Goal: Obtain resource: Download file/media

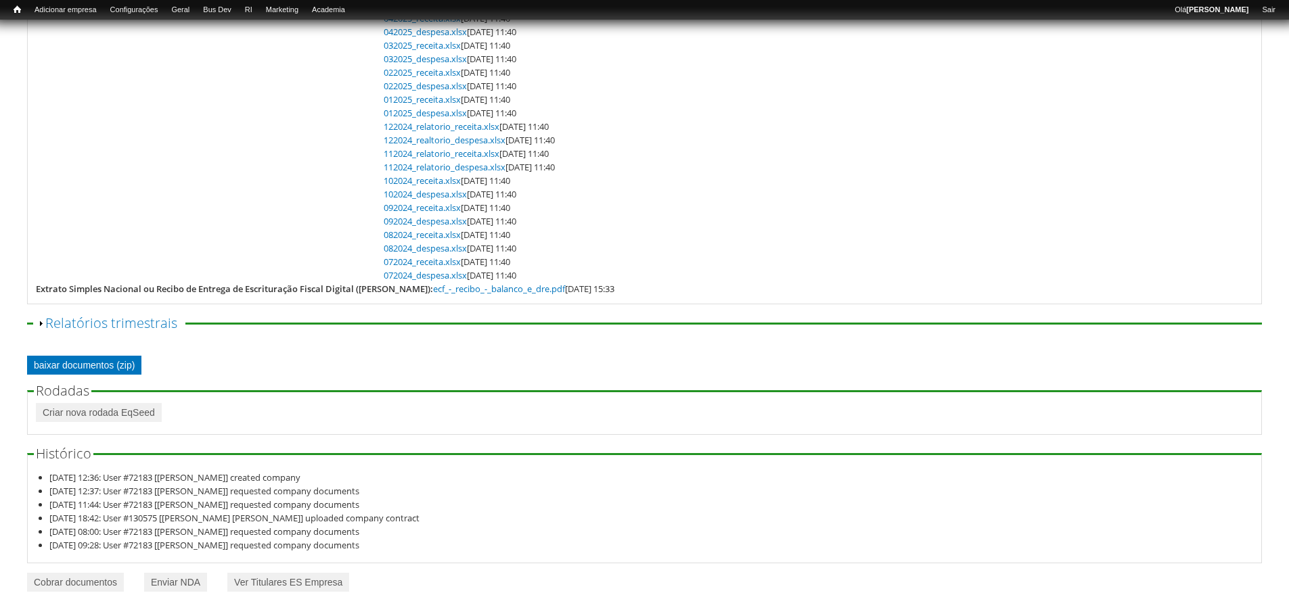
scroll to position [518, 0]
click at [104, 361] on link "baixar documentos (zip)" at bounding box center [84, 365] width 114 height 19
click at [86, 361] on link "baixar documentos (zip)" at bounding box center [84, 365] width 114 height 19
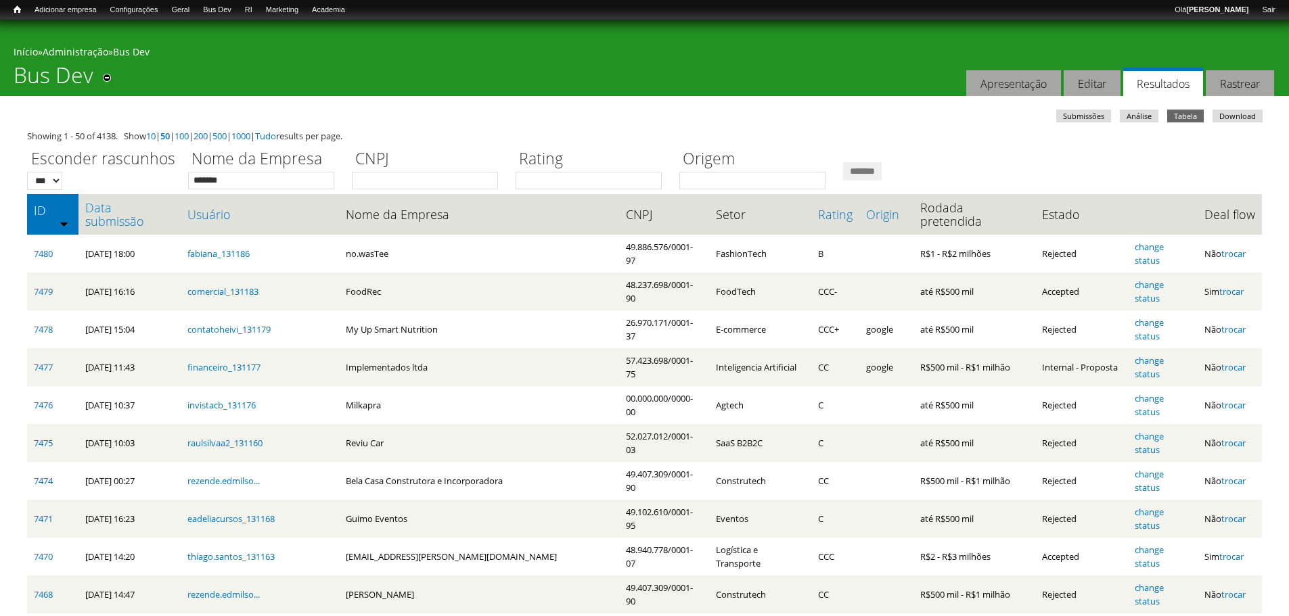
type input "*******"
click at [843, 162] on input "*******" at bounding box center [862, 171] width 39 height 18
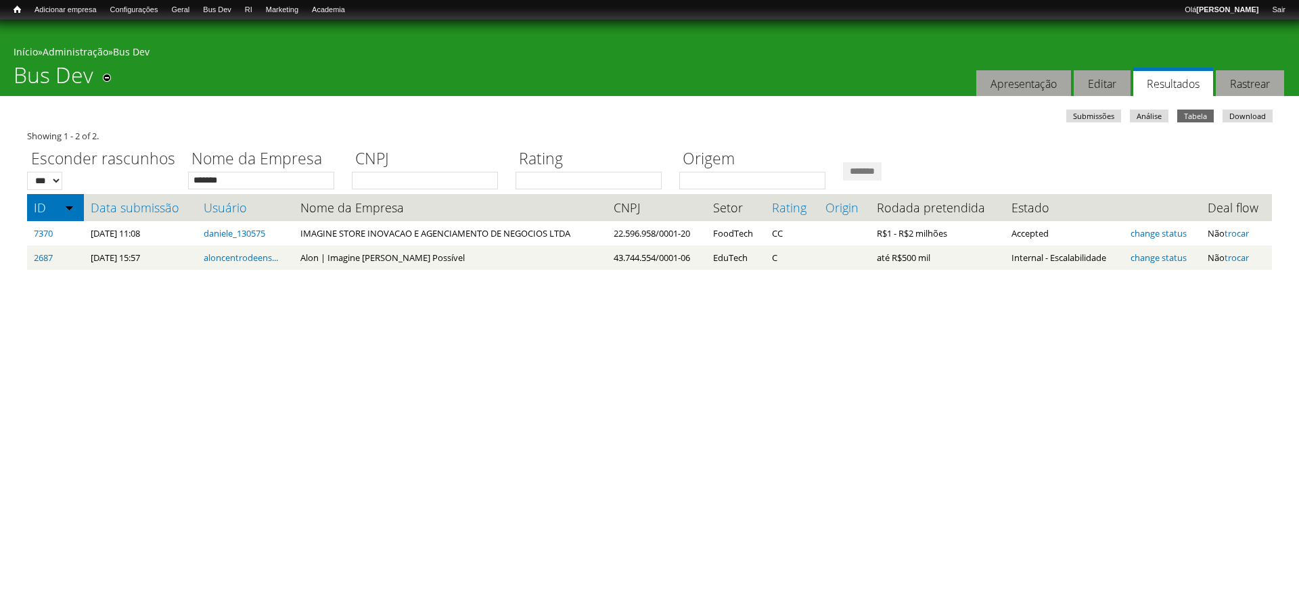
drag, startPoint x: 476, startPoint y: 60, endPoint x: 776, endPoint y: 120, distance: 305.8
click at [476, 60] on div "Início » Administração » Bus Dev" at bounding box center [650, 53] width 1272 height 17
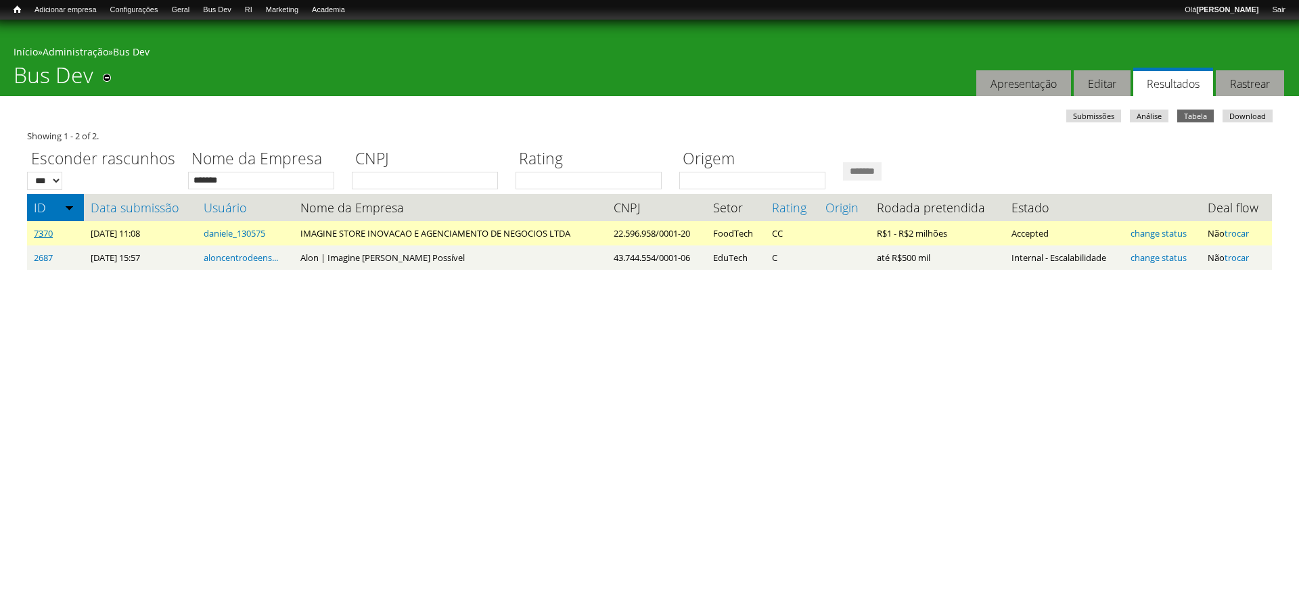
click at [39, 235] on link "7370" at bounding box center [43, 233] width 19 height 12
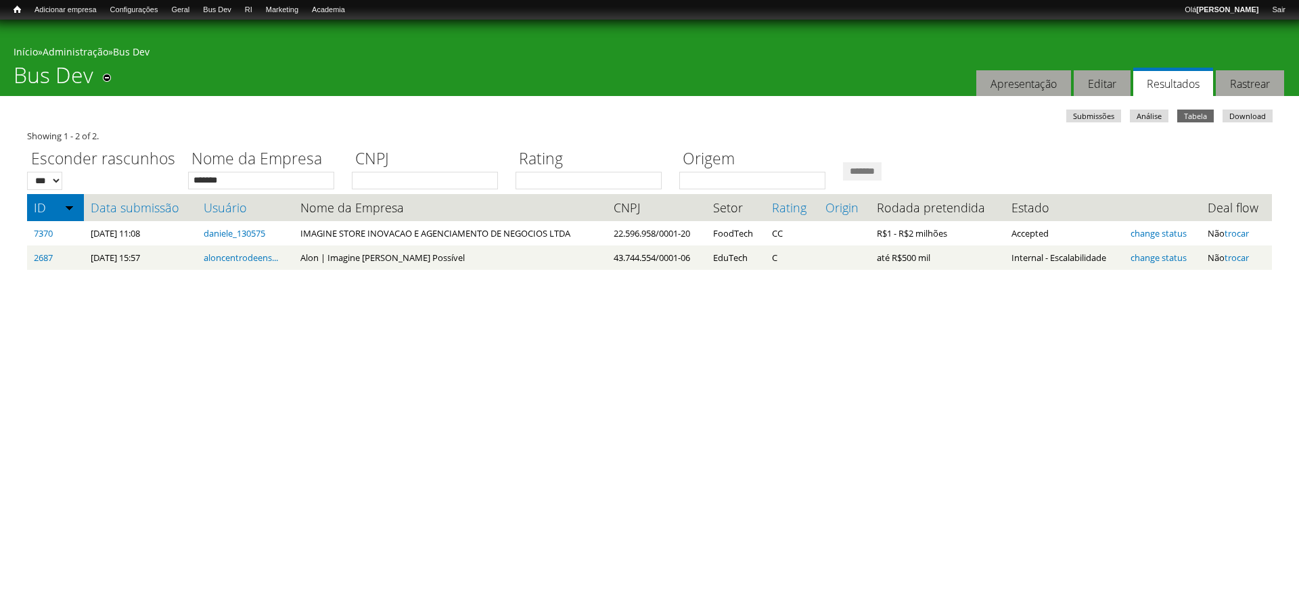
click at [777, 62] on div "Você está aqui Início » Administração » Bus Dev Bus Dev Remover dos atalhos Aba…" at bounding box center [649, 58] width 1299 height 76
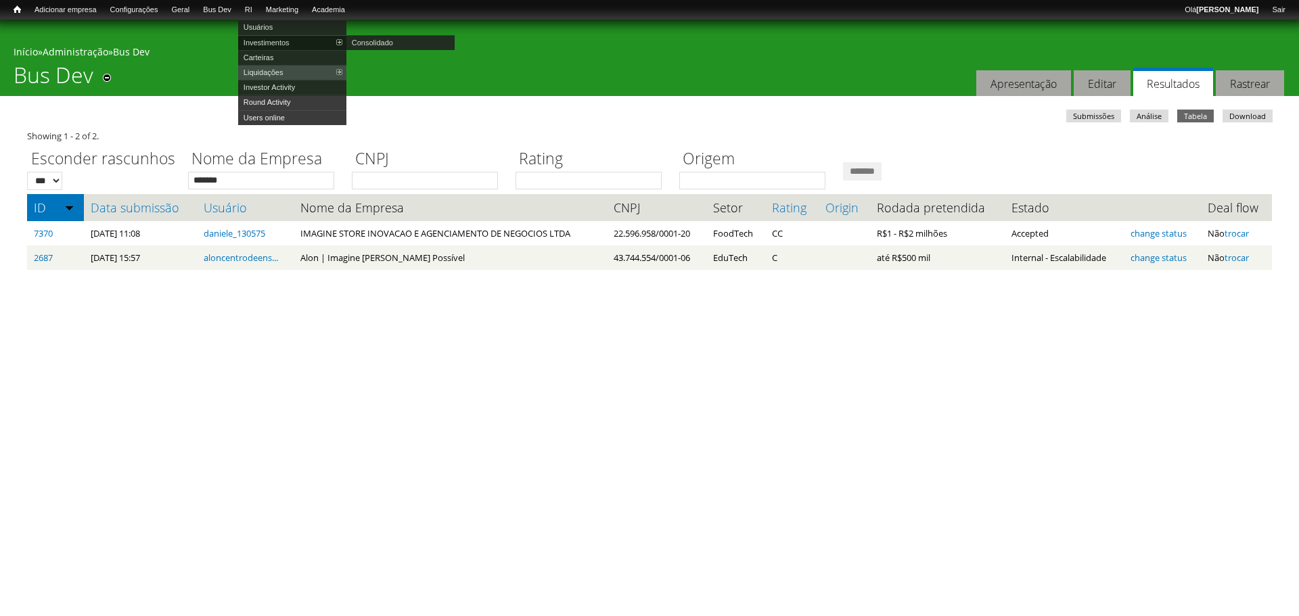
click at [272, 41] on link "Investimentos" at bounding box center [292, 42] width 108 height 15
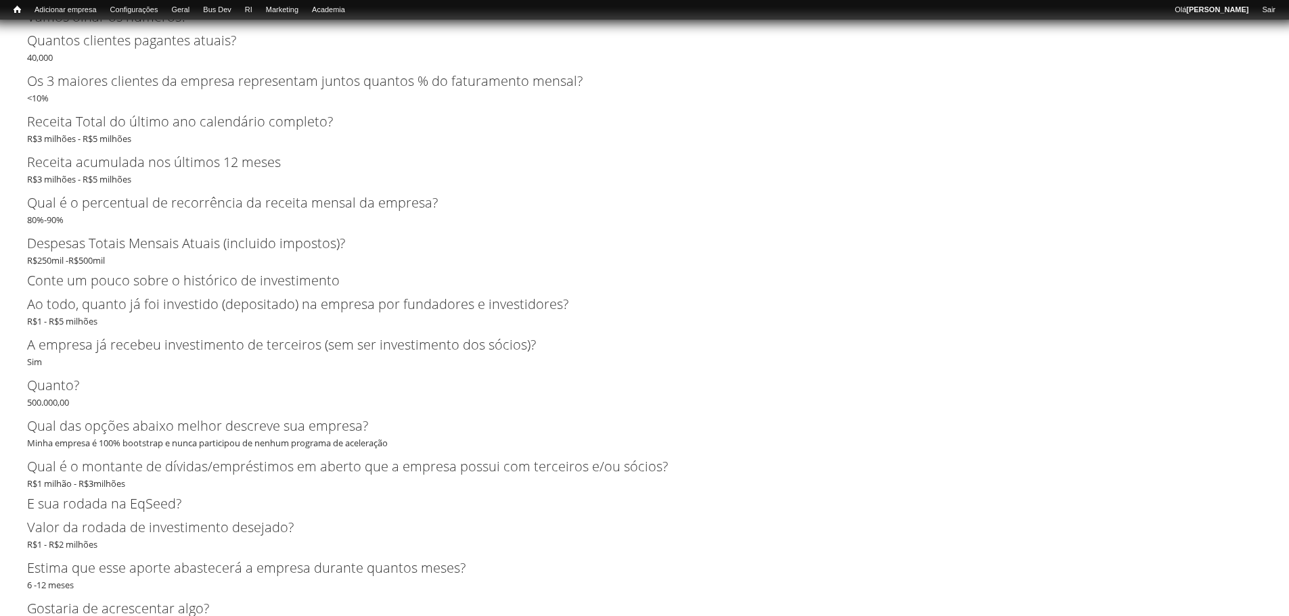
scroll to position [2733, 0]
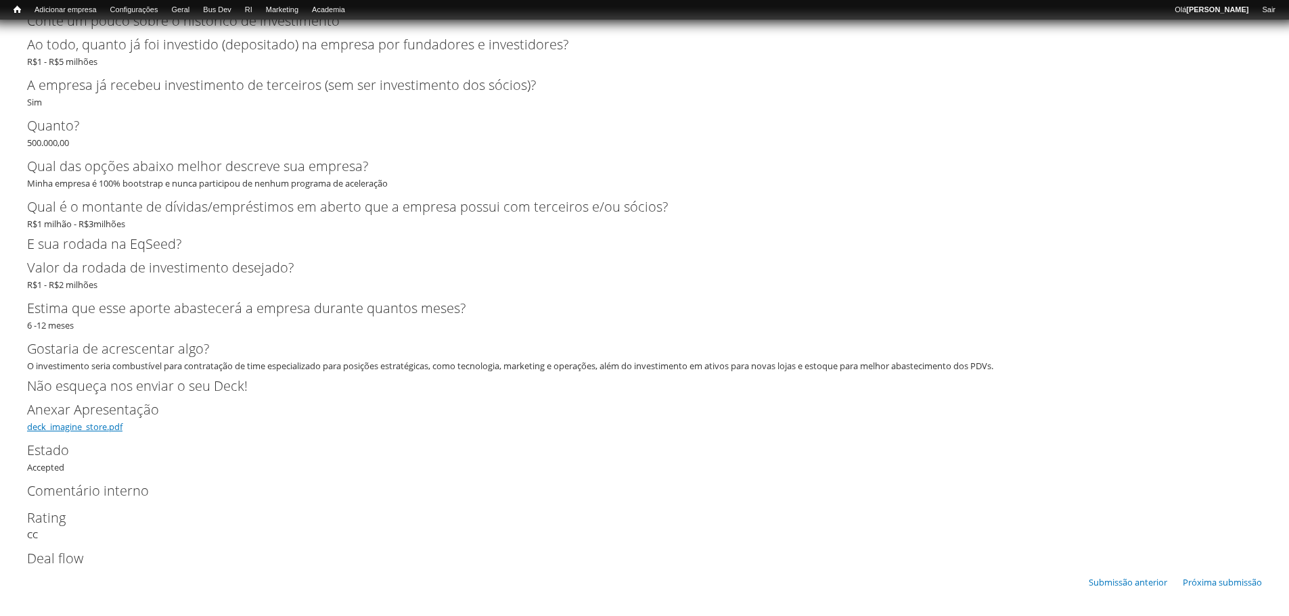
click at [102, 426] on link "deck_imagine_store.pdf" at bounding box center [74, 427] width 95 height 12
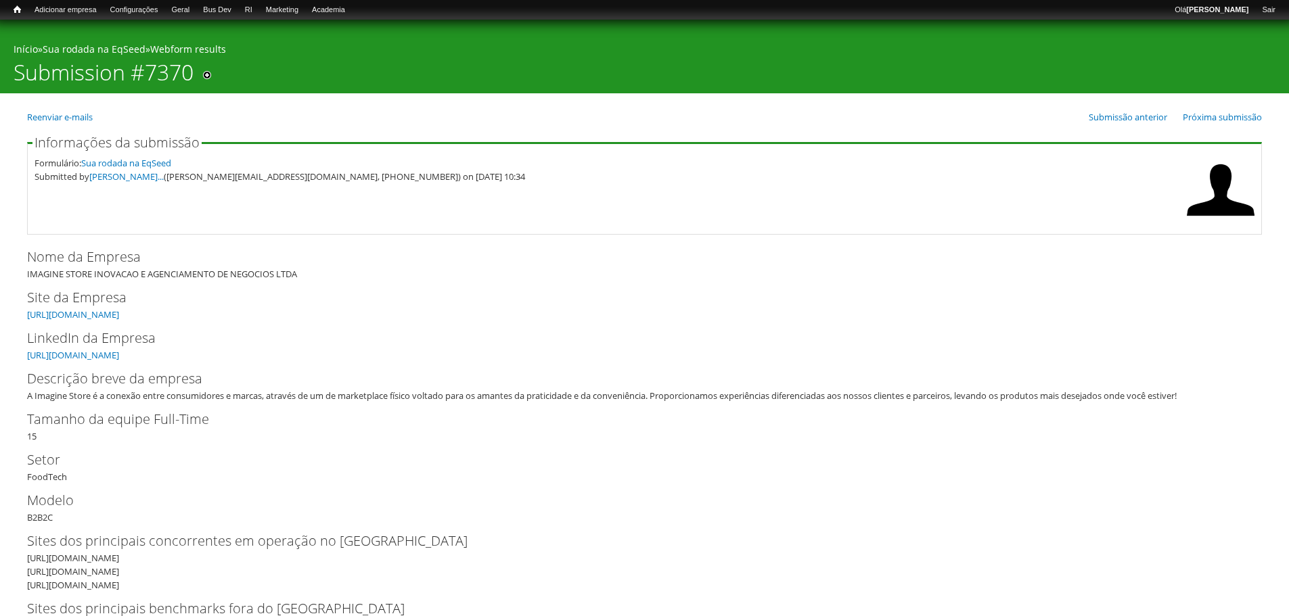
scroll to position [0, 0]
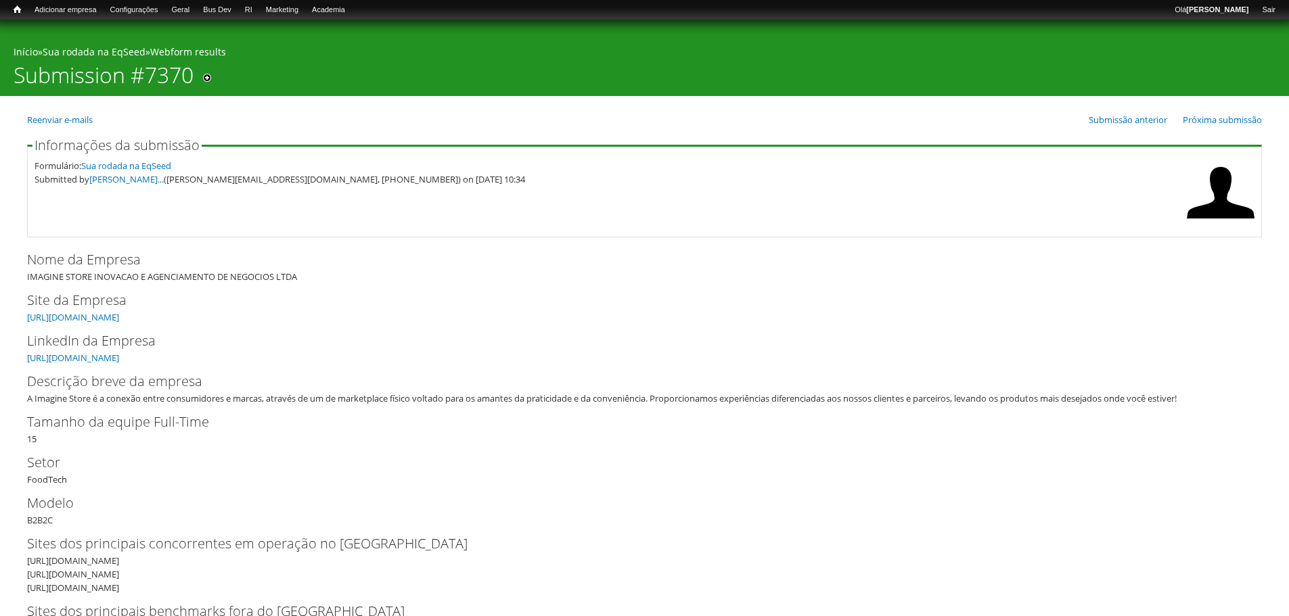
click at [162, 273] on div "Nome da Empresa IMAGINE STORE INOVACAO E AGENCIAMENTO DE NEGOCIOS LTDA" at bounding box center [644, 267] width 1235 height 34
copy div "IMAGINE STORE INOVACAO E AGENCIAMENTO DE NEGOCIOS LTDA"
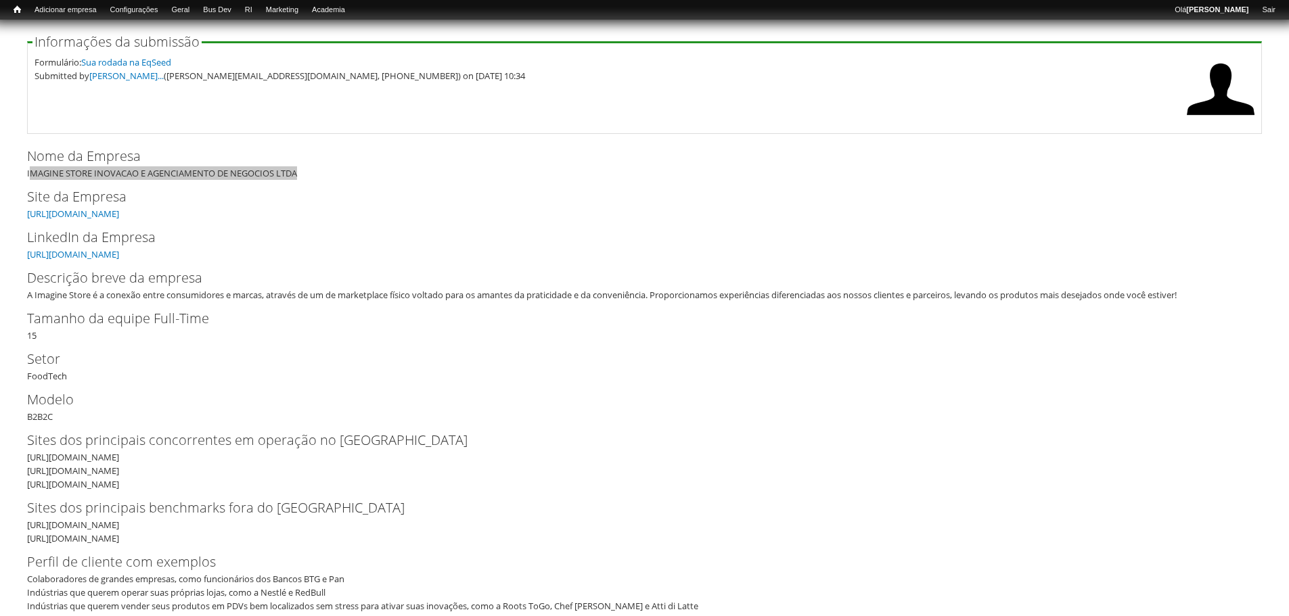
scroll to position [135, 0]
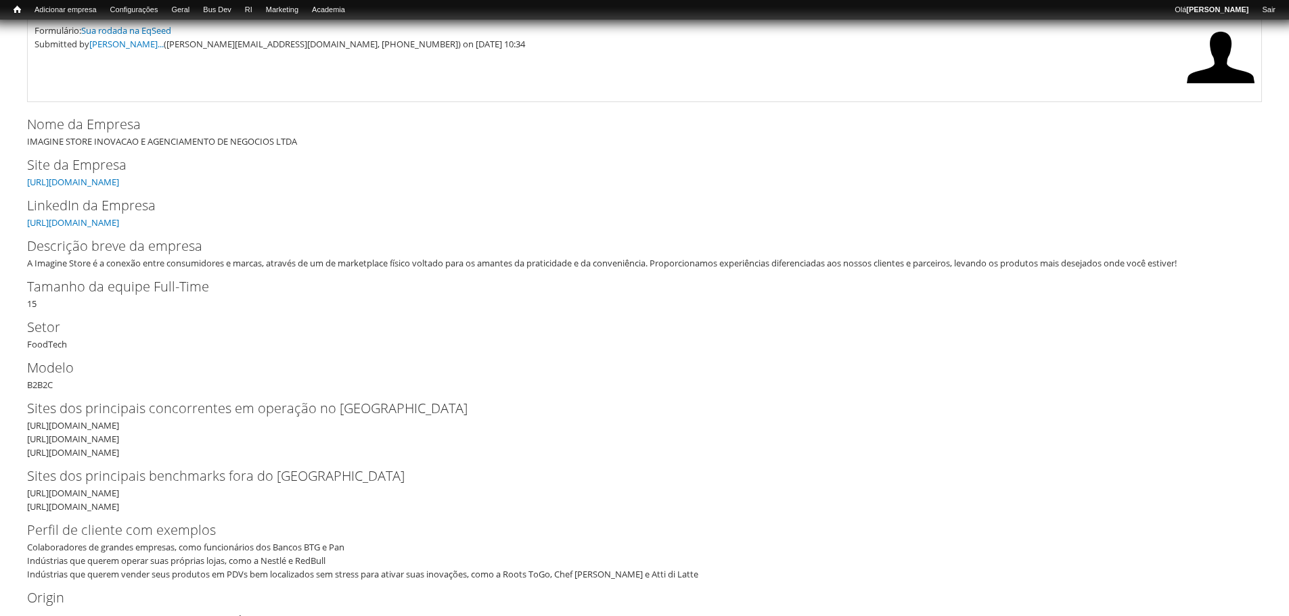
click at [43, 255] on label "Descrição breve da empresa" at bounding box center [633, 246] width 1213 height 20
drag, startPoint x: 34, startPoint y: 261, endPoint x: 91, endPoint y: 265, distance: 57.0
click at [91, 265] on div "A Imagine Store é a conexão entre consumidores e marcas, através de um de marke…" at bounding box center [640, 263] width 1226 height 14
copy div "Imagine Store"
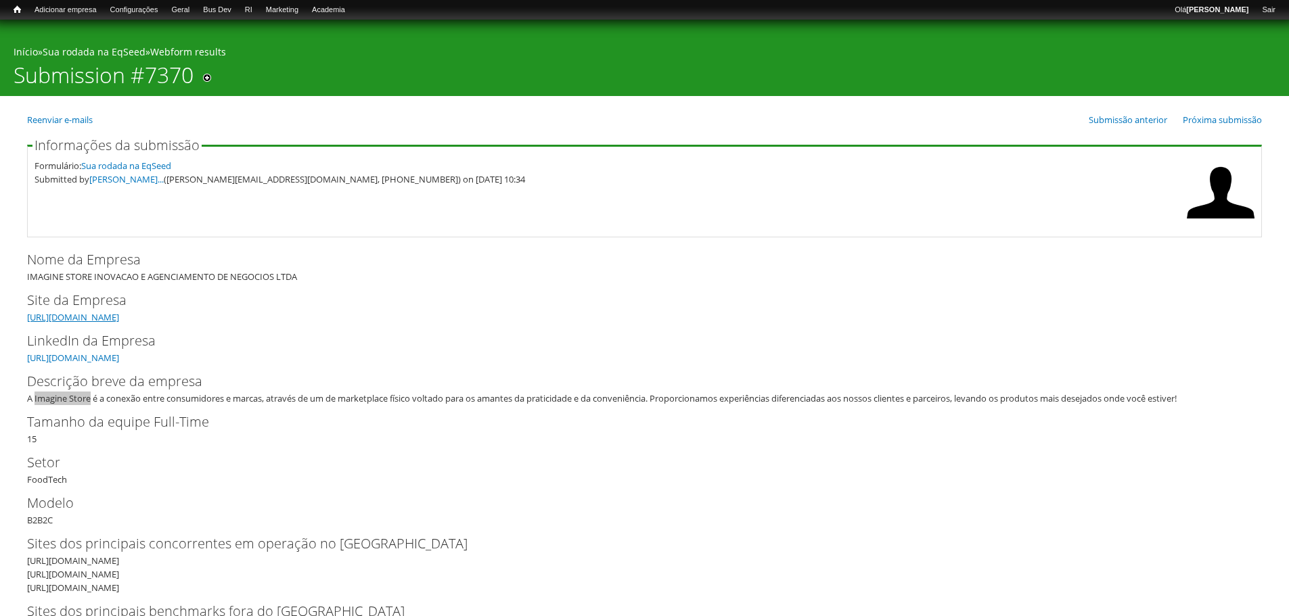
scroll to position [338, 0]
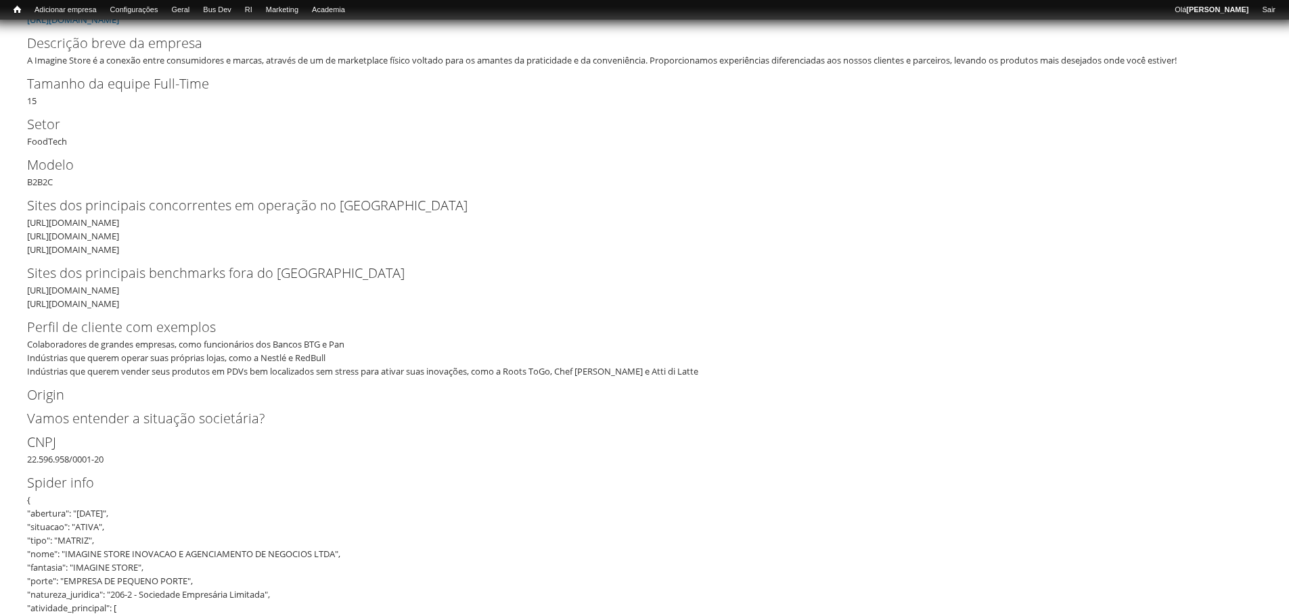
click at [74, 460] on div "CNPJ 22.596.958/0001-20" at bounding box center [644, 449] width 1235 height 34
copy div "22.596.958/0001-20"
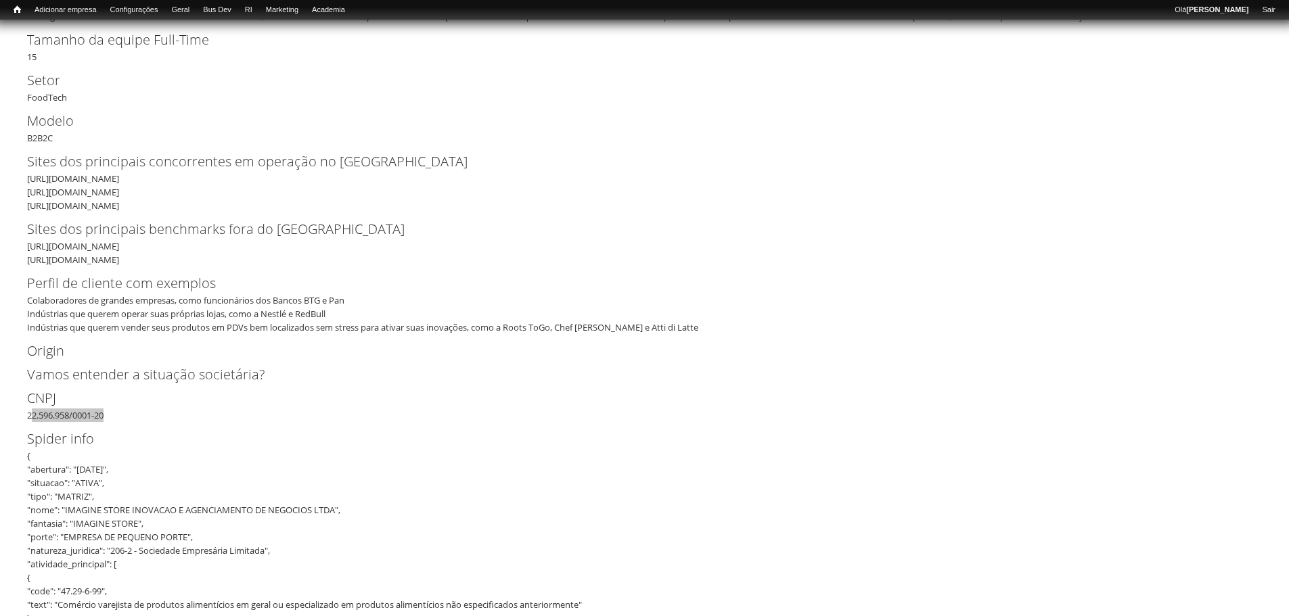
scroll to position [406, 0]
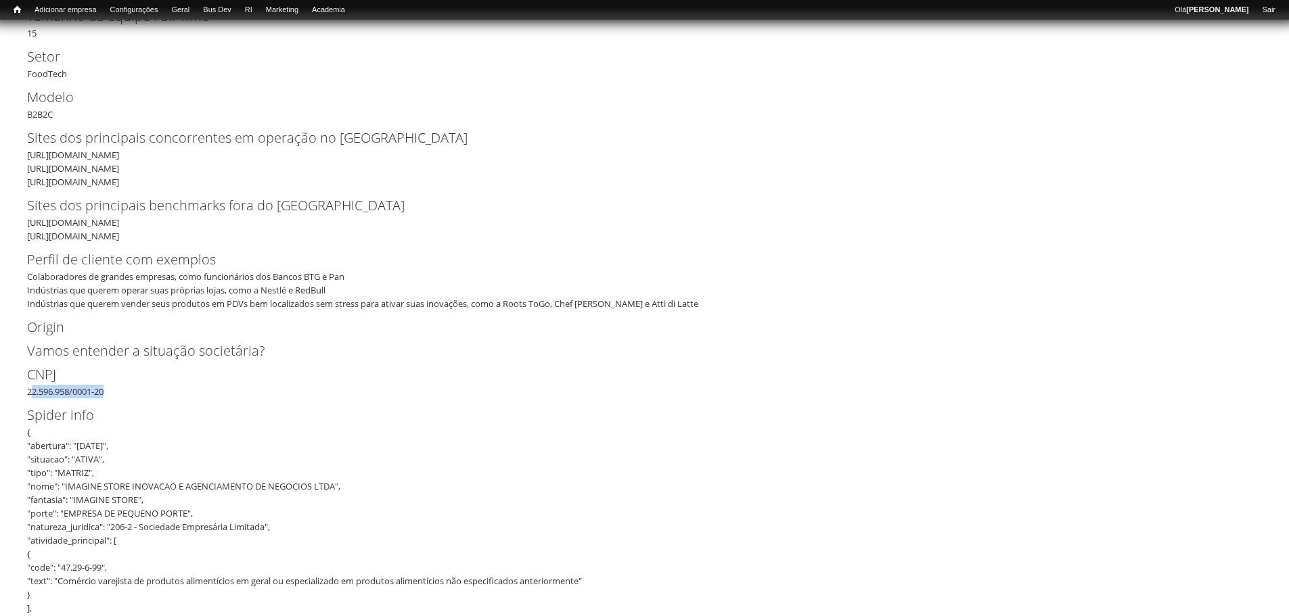
drag, startPoint x: 122, startPoint y: 445, endPoint x: 81, endPoint y: 453, distance: 42.6
drag, startPoint x: 80, startPoint y: 444, endPoint x: 124, endPoint y: 444, distance: 44.0
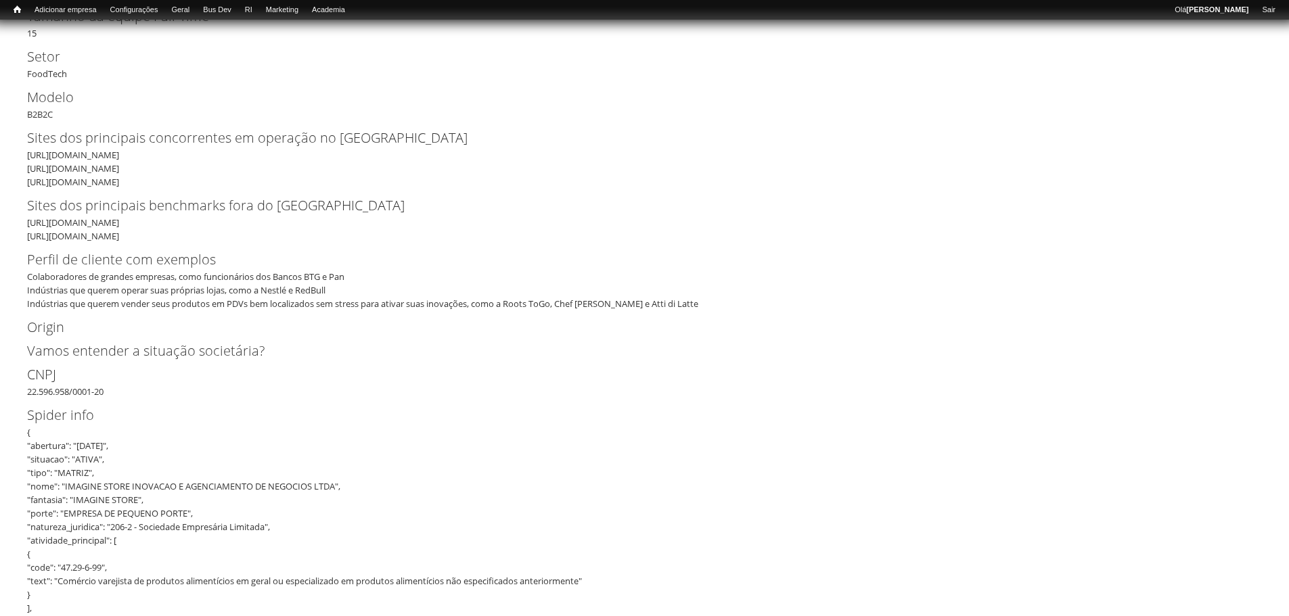
copy div "08/06/2015"
click at [52, 358] on h2 "Vamos entender a situação societária?" at bounding box center [644, 351] width 1235 height 14
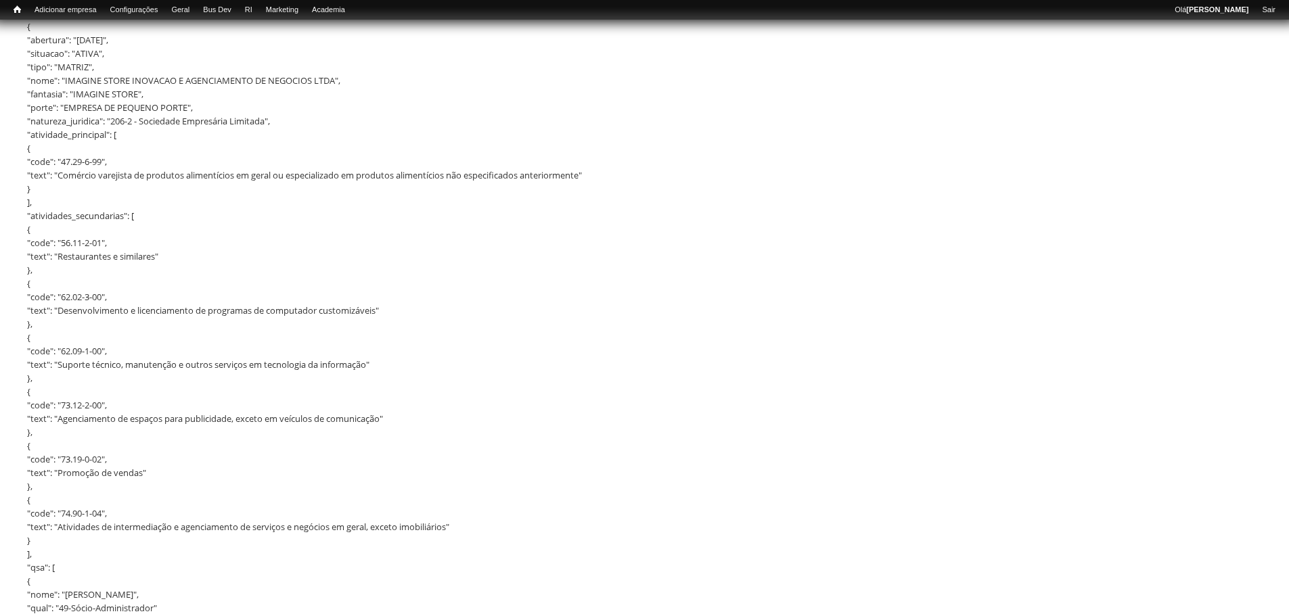
scroll to position [1421, 0]
